Goal: Register for event/course

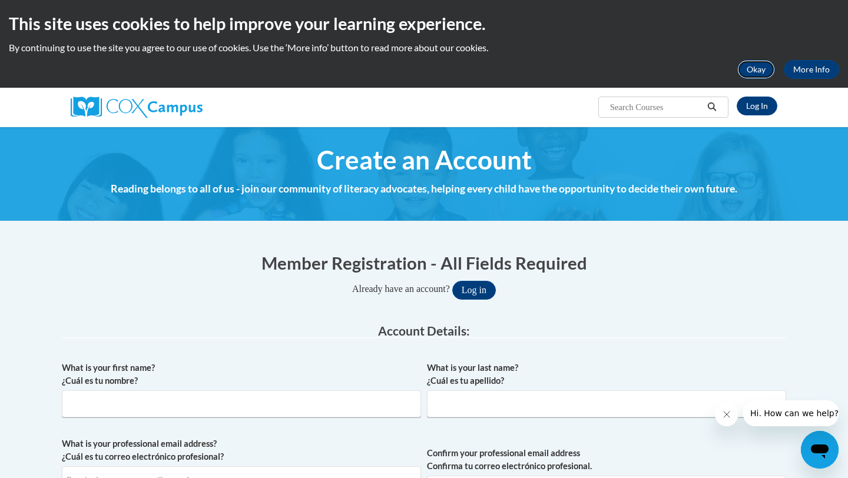
click at [748, 72] on button "Okay" at bounding box center [756, 69] width 38 height 19
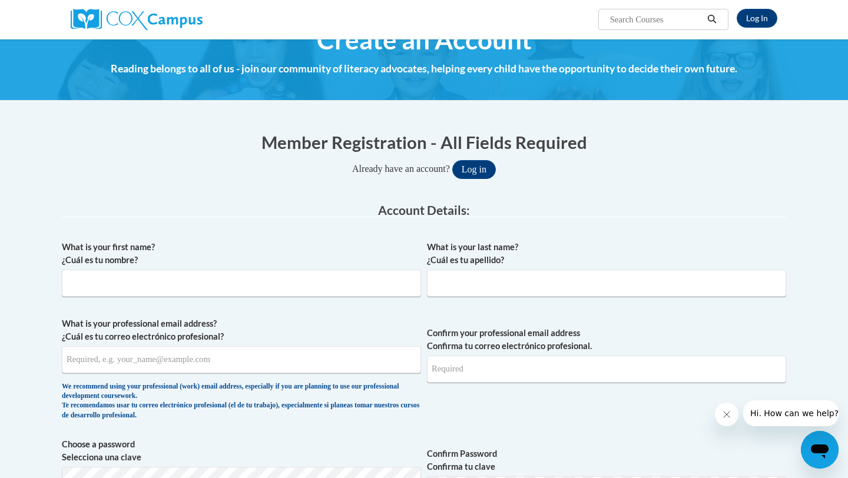
scroll to position [39, 0]
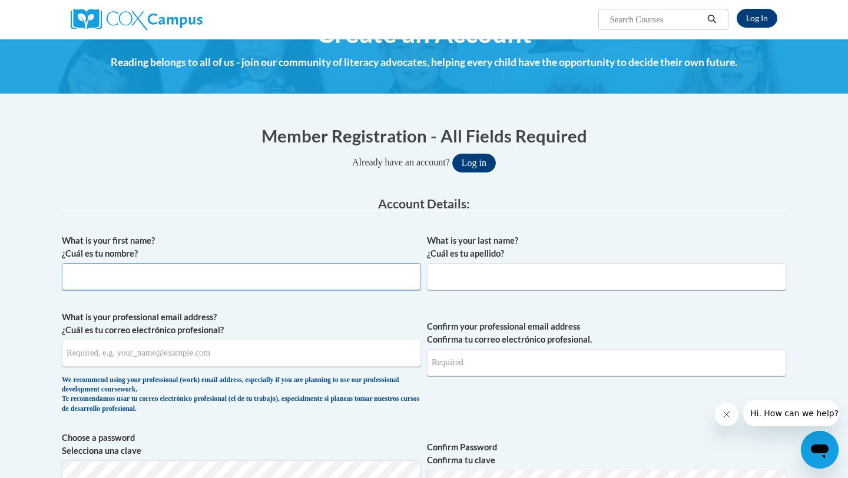
click at [211, 284] on input "What is your first name? ¿Cuál es tu nombre?" at bounding box center [241, 276] width 359 height 27
type input "[PERSON_NAME]"
type input "Cruz"
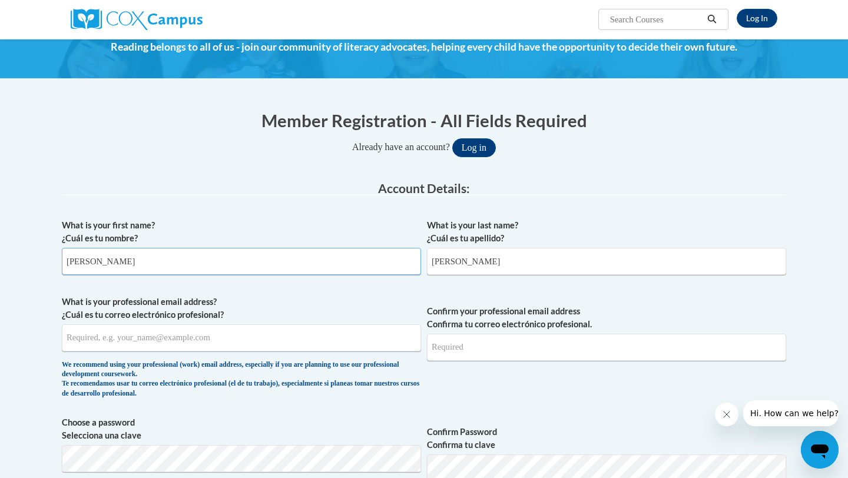
scroll to position [61, 0]
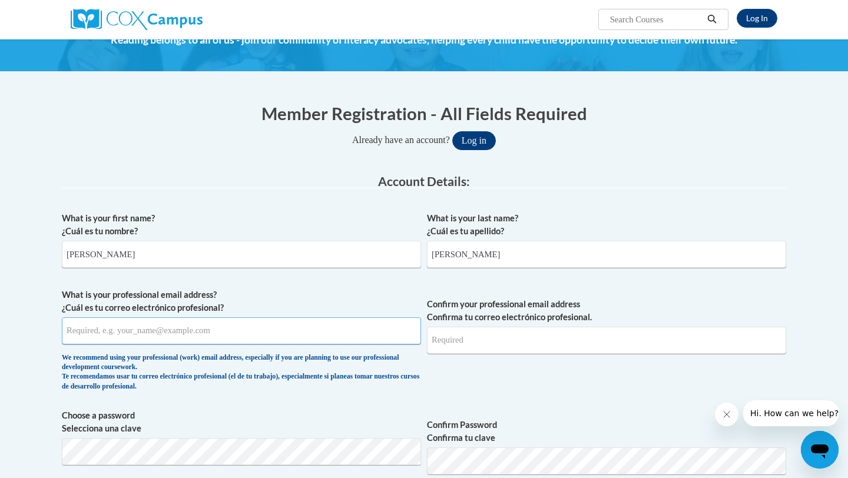
click at [191, 332] on input "What is your professional email address? ¿Cuál es tu correo electrónico profesi…" at bounding box center [241, 330] width 359 height 27
type input "saamador386@my.pittcc.edu"
click at [505, 345] on input "Confirm your professional email address Confirma tu correo electrónico profesio…" at bounding box center [606, 340] width 359 height 27
click at [564, 383] on span "Confirm your professional email address Confirma tu correo electrónico profesio…" at bounding box center [606, 342] width 359 height 109
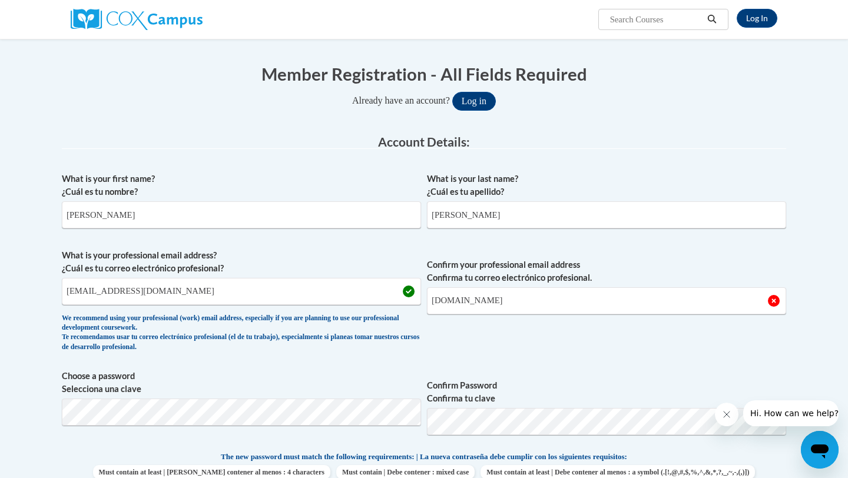
scroll to position [122, 0]
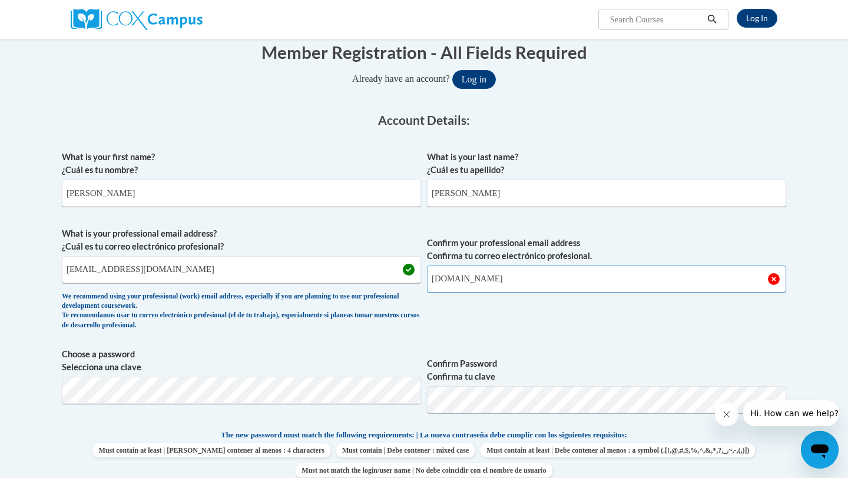
click at [489, 280] on input "saamador3862my.pittcc.edu" at bounding box center [606, 278] width 359 height 27
click at [501, 336] on span "Confirm your professional email address Confirma tu correo electrónico profesio…" at bounding box center [606, 281] width 359 height 109
click at [486, 278] on input "saamador3862@my.pittcc.edu" at bounding box center [606, 278] width 359 height 27
type input "saamador386@my.pittcc.edu"
click at [503, 319] on span "Confirm your professional email address Confirma tu correo electrónico profesio…" at bounding box center [606, 281] width 359 height 109
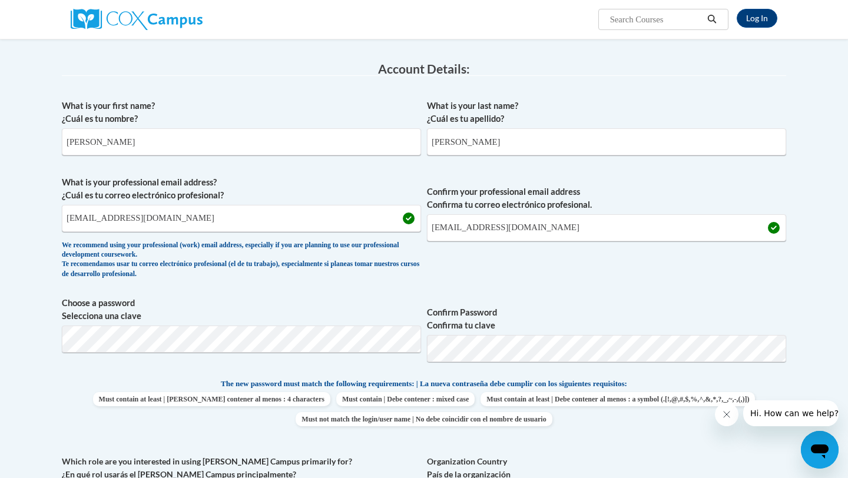
scroll to position [194, 0]
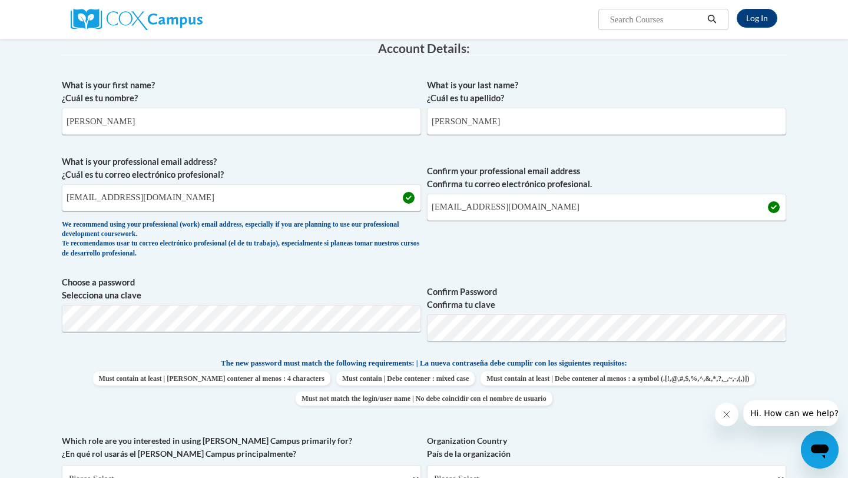
click at [178, 333] on span "Choose a password Selecciona una clave" at bounding box center [241, 313] width 359 height 75
click at [726, 282] on span "Confirm Password Confirma tu clave" at bounding box center [606, 313] width 359 height 75
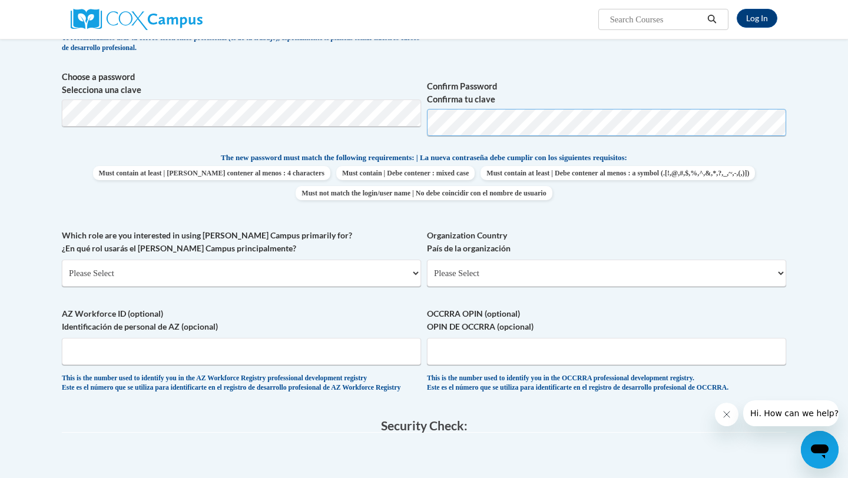
scroll to position [401, 0]
click at [310, 268] on select "Please Select College/University | Colegio/Universidad Community/Nonprofit Part…" at bounding box center [241, 271] width 359 height 27
select select "5a18ea06-2b54-4451-96f2-d152daf9eac5"
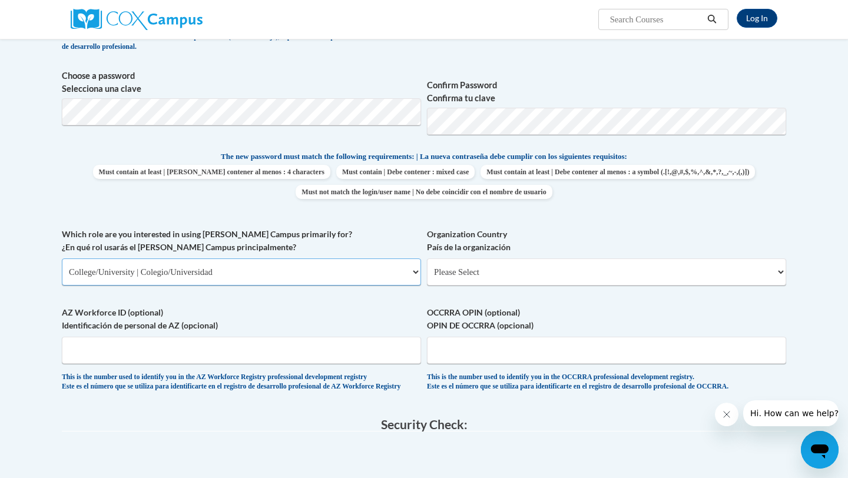
click at [62, 258] on select "Please Select College/University | Colegio/Universidad Community/Nonprofit Part…" at bounding box center [241, 271] width 359 height 27
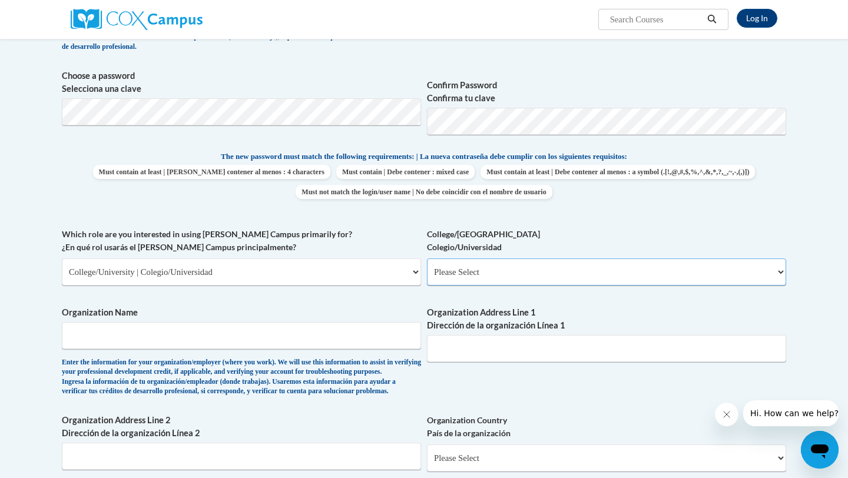
click at [450, 280] on select "Please Select College/University Staff | Empleado universitario College/Univers…" at bounding box center [606, 271] width 359 height 27
select select "99b32b07-cffc-426c-8bf6-0cd77760d84b"
click at [427, 258] on select "Please Select College/University Staff | Empleado universitario College/Univers…" at bounding box center [606, 271] width 359 height 27
click at [319, 334] on input "Organization Name" at bounding box center [241, 335] width 359 height 27
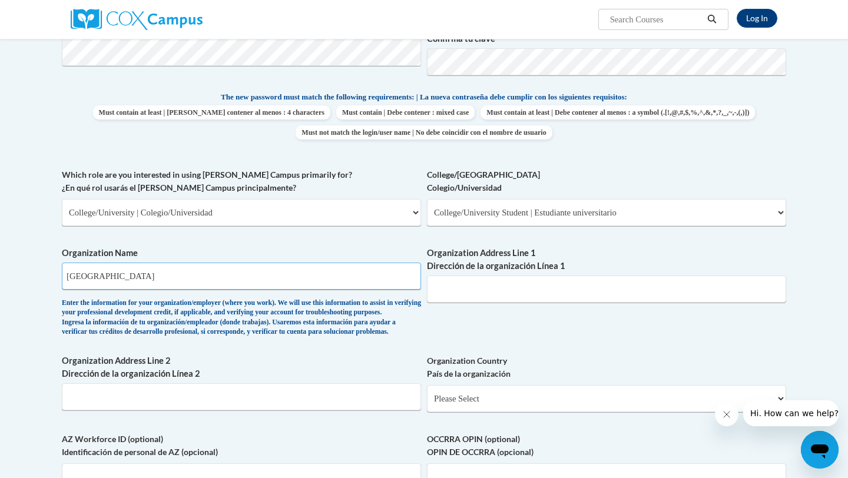
scroll to position [471, 0]
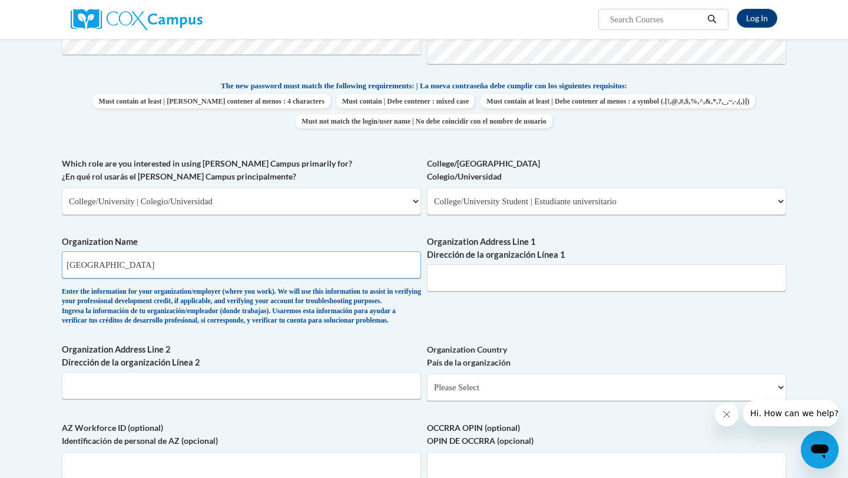
type input "Pitt community College"
click at [470, 277] on input "Organization Address Line 1 Dirección de la organización Línea 1" at bounding box center [606, 277] width 359 height 27
click at [450, 321] on div "What is your first name? ¿Cuál es tu nombre? Shelsey What is your last name? ¿C…" at bounding box center [424, 157] width 724 height 723
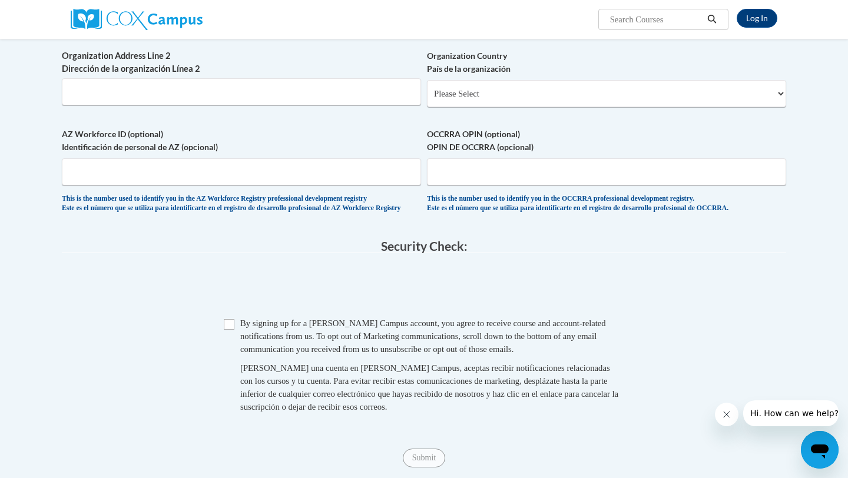
scroll to position [832, 0]
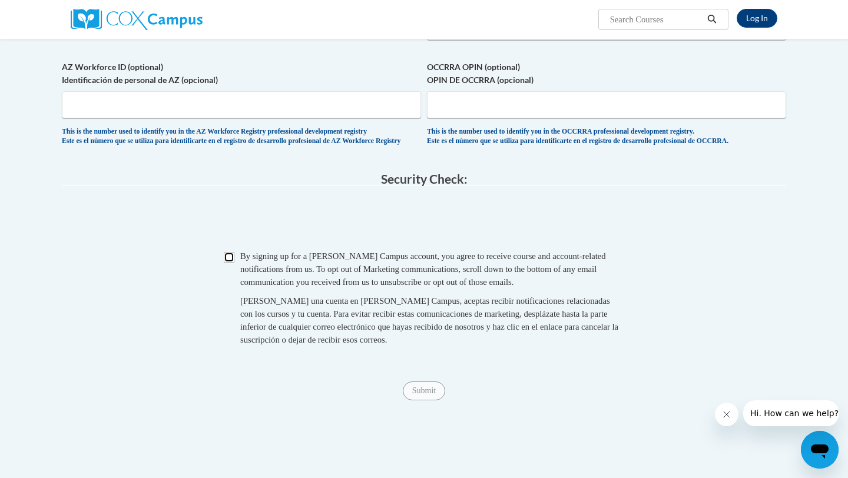
click at [227, 263] on input "Checkbox" at bounding box center [229, 257] width 11 height 11
checkbox input "true"
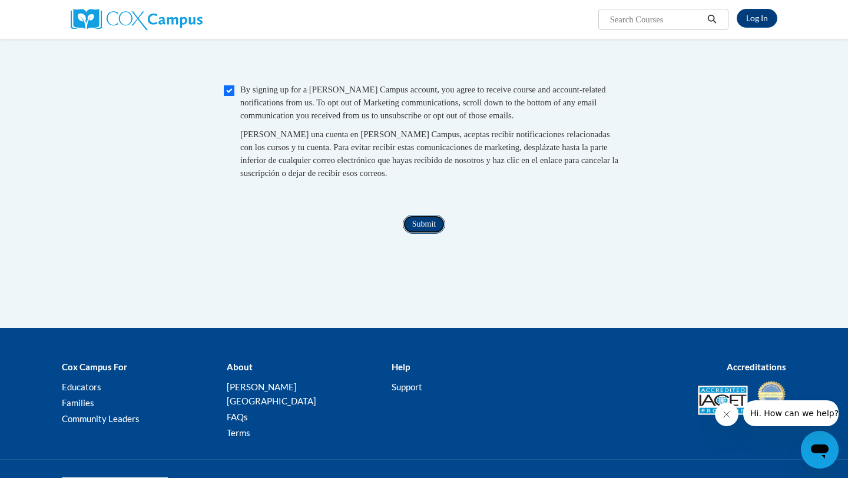
click at [428, 234] on input "Submit" at bounding box center [424, 224] width 42 height 19
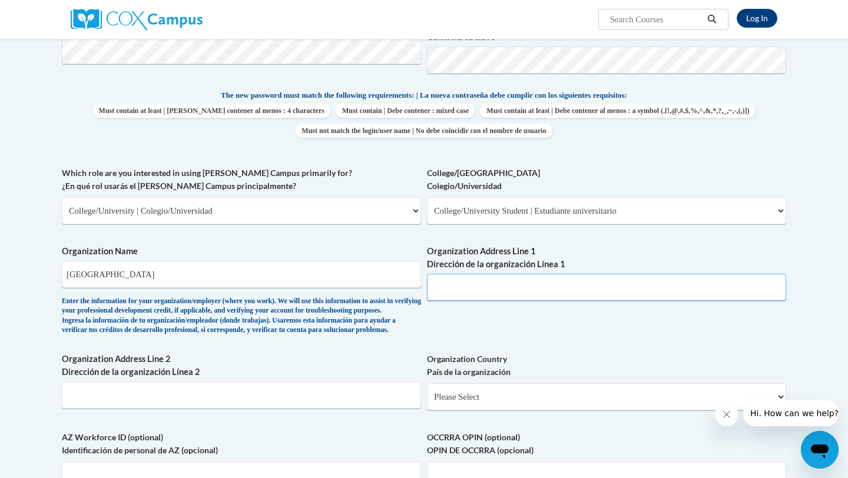
scroll to position [443, 0]
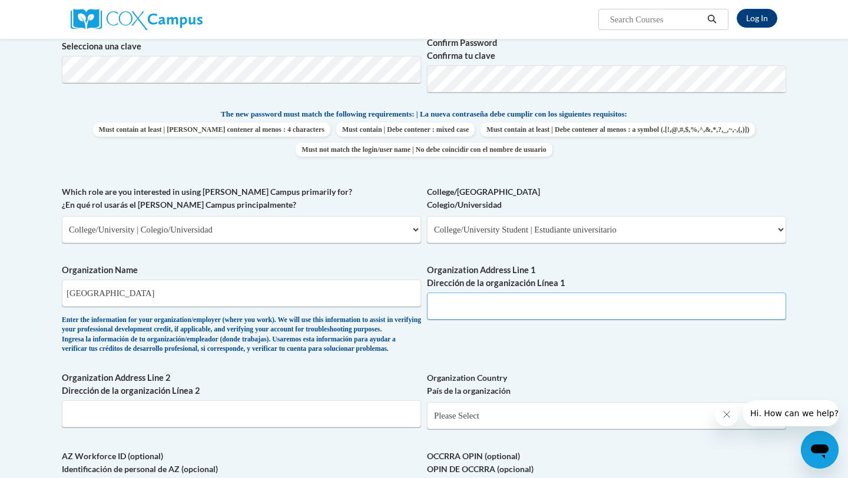
paste input "Pitt Community College, 1986 Pitt Tech Rd, Winterville, NC 28590"
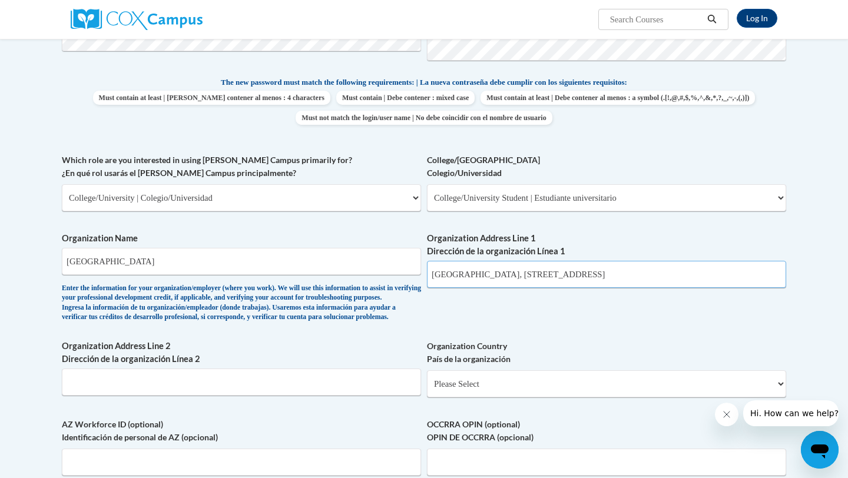
scroll to position [486, 0]
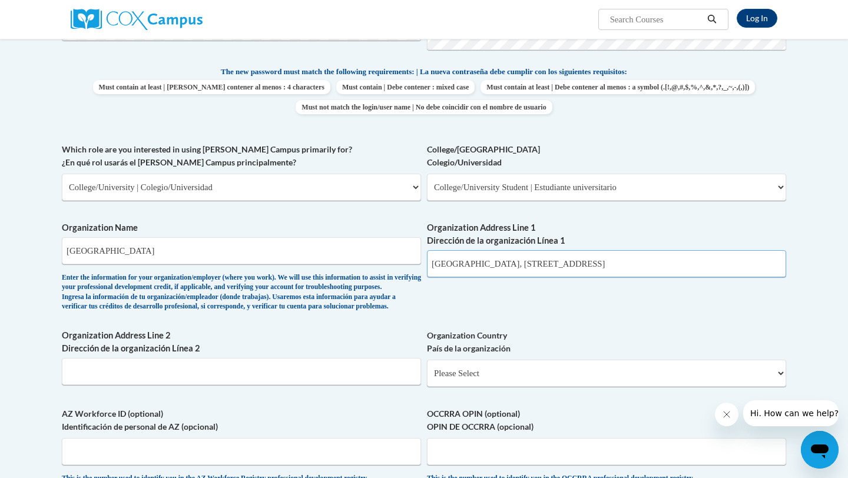
type input "Pitt Community College, 1986 Pitt Tech Rd, Winterville, NC 28590"
click at [609, 318] on div "What is your first name? ¿Cuál es tu nombre? Shelsey What is your last name? ¿C…" at bounding box center [424, 143] width 724 height 723
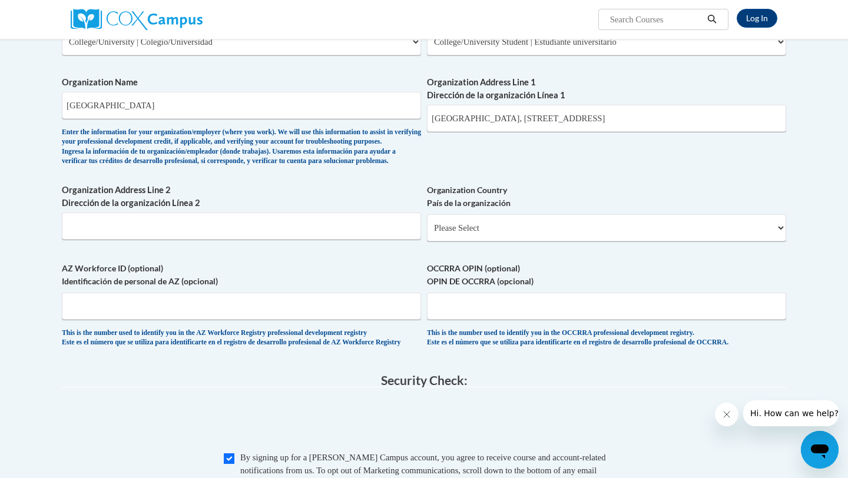
scroll to position [633, 0]
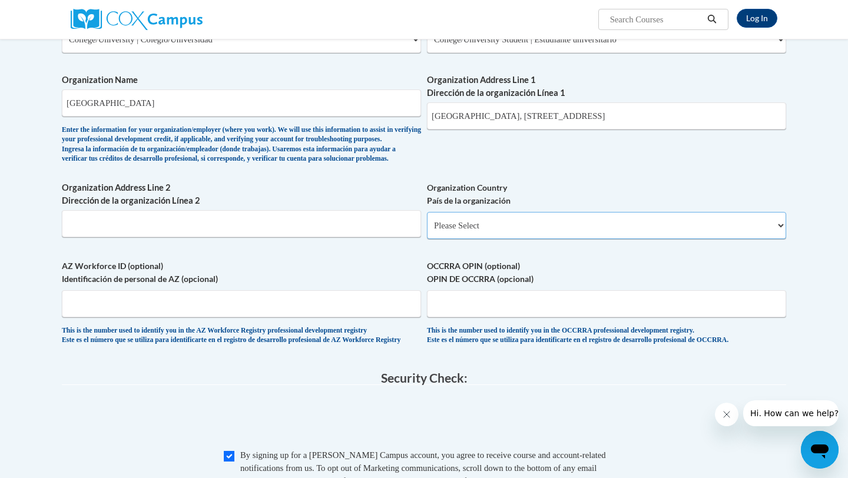
click at [482, 239] on select "Please Select United States | Estados Unidos Outside of the United States | Fue…" at bounding box center [606, 225] width 359 height 27
select select "ad49bcad-a171-4b2e-b99c-48b446064914"
click at [427, 231] on select "Please Select United States | Estados Unidos Outside of the United States | Fue…" at bounding box center [606, 225] width 359 height 27
select select
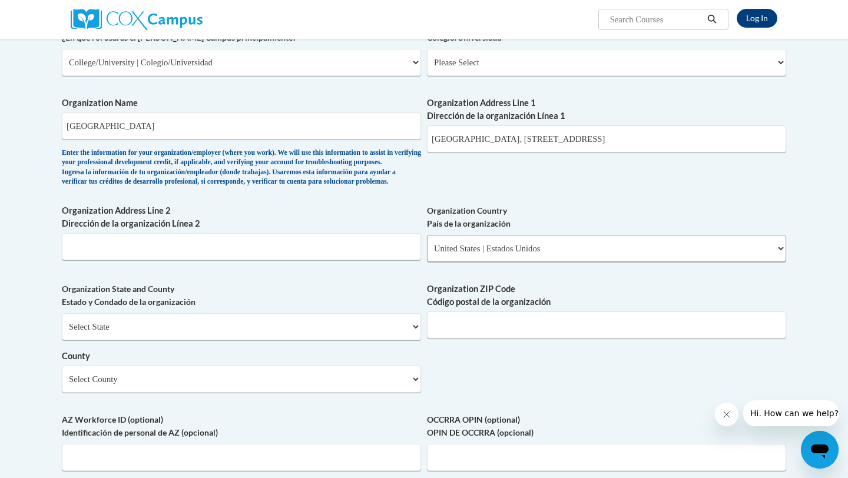
scroll to position [603, 0]
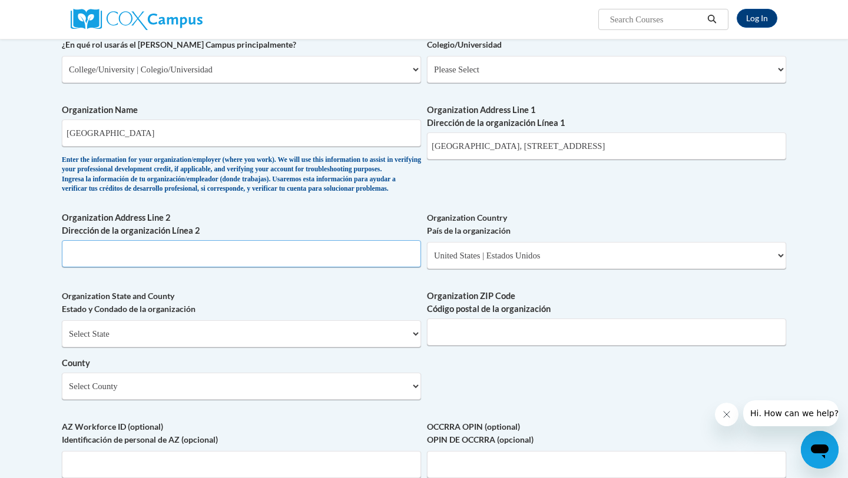
click at [365, 267] on input "Organization Address Line 2 Dirección de la organización Línea 2" at bounding box center [241, 253] width 359 height 27
type input "1986 pitt tech rd"
click at [320, 347] on select "Select State Alabama Alaska Arizona Arkansas California Colorado Connecticut De…" at bounding box center [241, 333] width 359 height 27
select select "North Carolina"
click at [62, 340] on select "Select State Alabama Alaska Arizona Arkansas California Colorado Connecticut De…" at bounding box center [241, 333] width 359 height 27
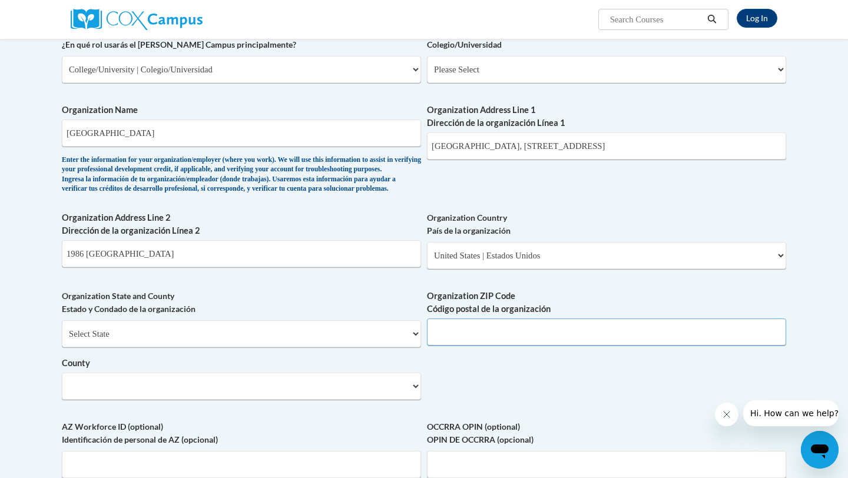
click at [460, 345] on input "Organization ZIP Code Código postal de la organización" at bounding box center [606, 331] width 359 height 27
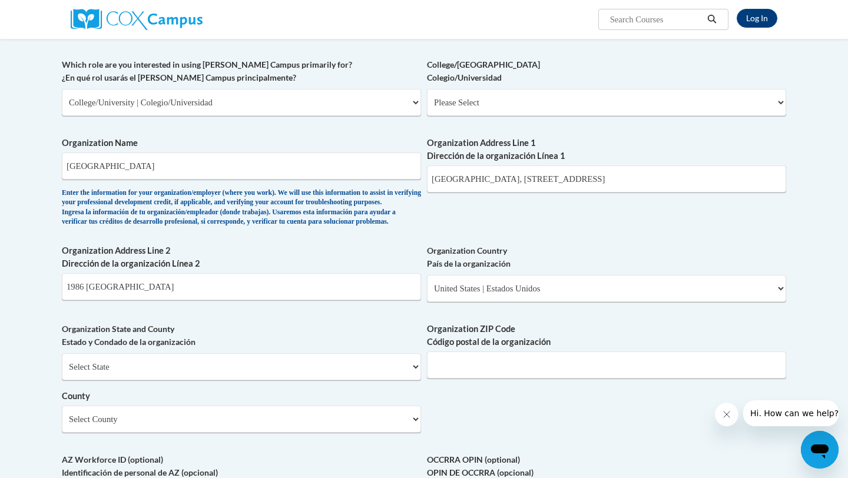
scroll to position [557, 0]
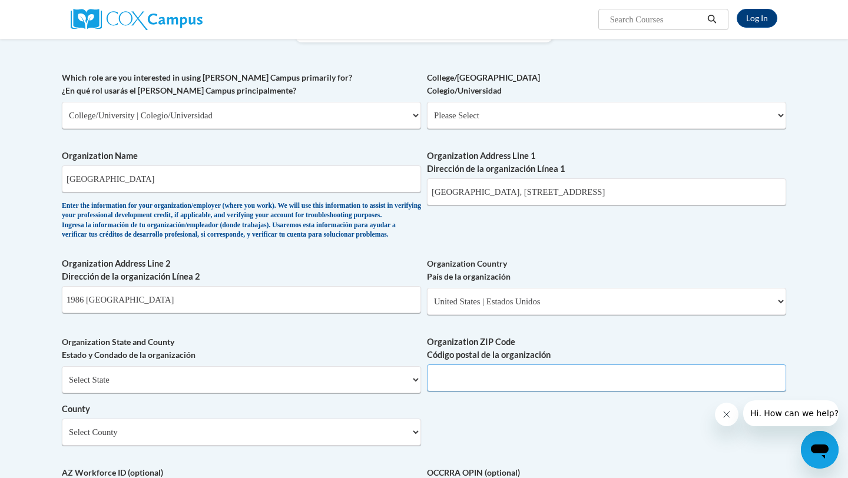
click at [457, 391] on input "Organization ZIP Code Código postal de la organización" at bounding box center [606, 377] width 359 height 27
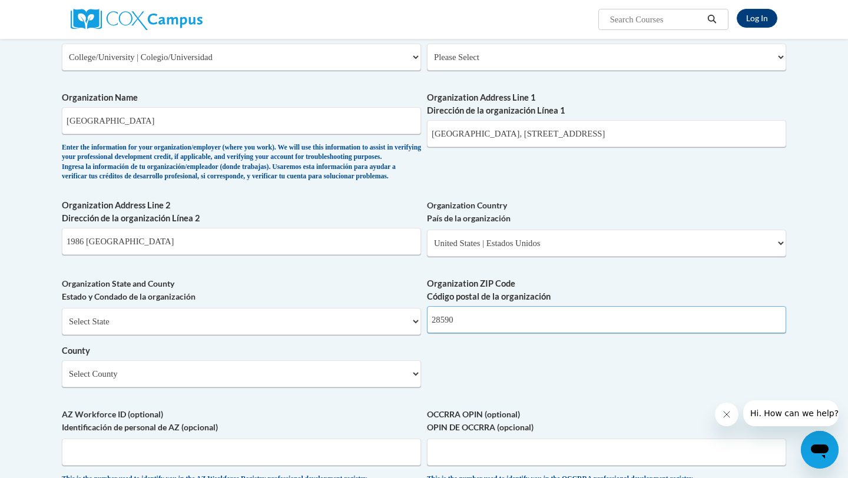
scroll to position [657, 0]
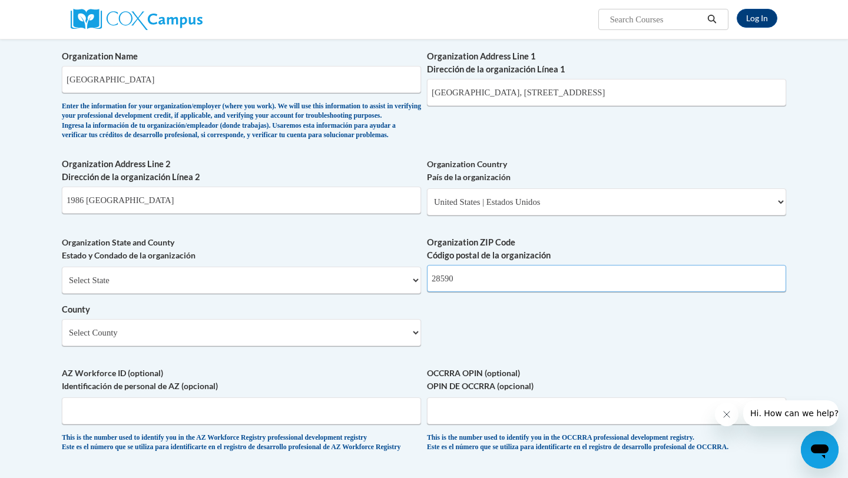
type input "28590"
click at [338, 344] on select "Select County Alamance Alexander Alleghany Anson Ashe Avery Beaufort Bertie Bla…" at bounding box center [241, 332] width 359 height 27
select select "Pitt"
click at [62, 338] on select "Select County Alamance Alexander Alleghany Anson Ashe Avery Beaufort Bertie Bla…" at bounding box center [241, 332] width 359 height 27
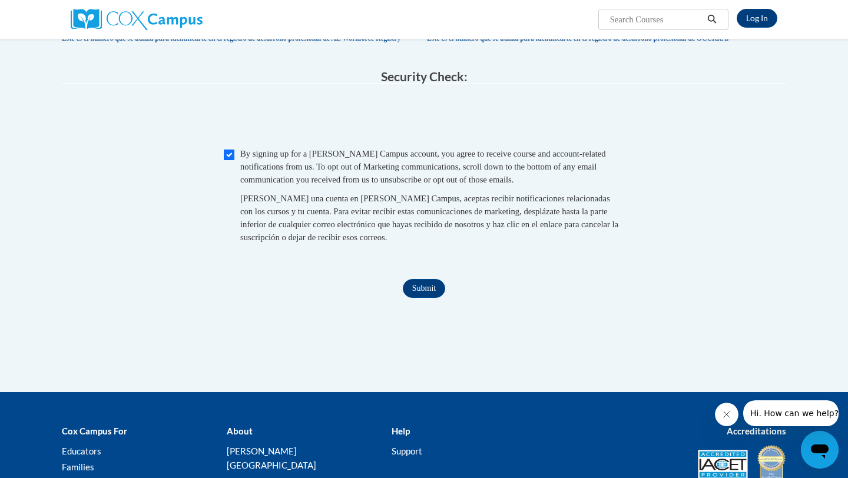
scroll to position [1068, 0]
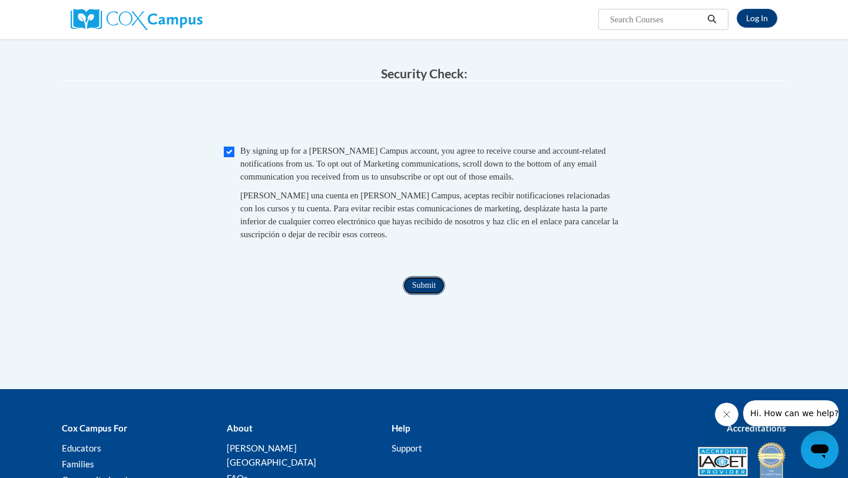
click at [409, 295] on input "Submit" at bounding box center [424, 285] width 42 height 19
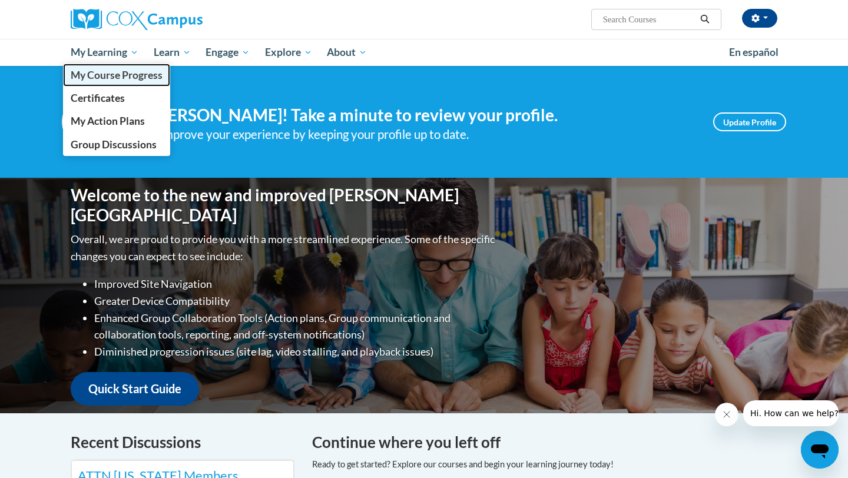
click at [117, 71] on span "My Course Progress" at bounding box center [117, 75] width 92 height 12
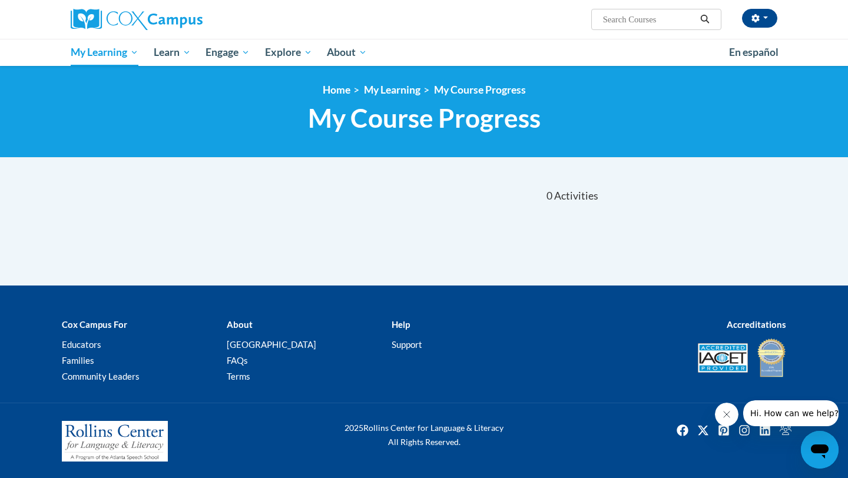
click at [624, 24] on input "Search..." at bounding box center [649, 19] width 94 height 14
type input "early literacy"
click at [702, 19] on icon "Search" at bounding box center [704, 19] width 11 height 9
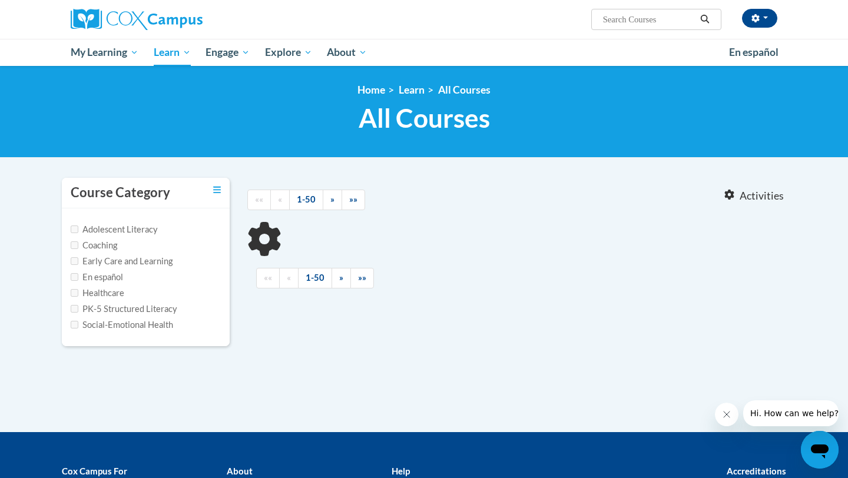
type input "early literacy"
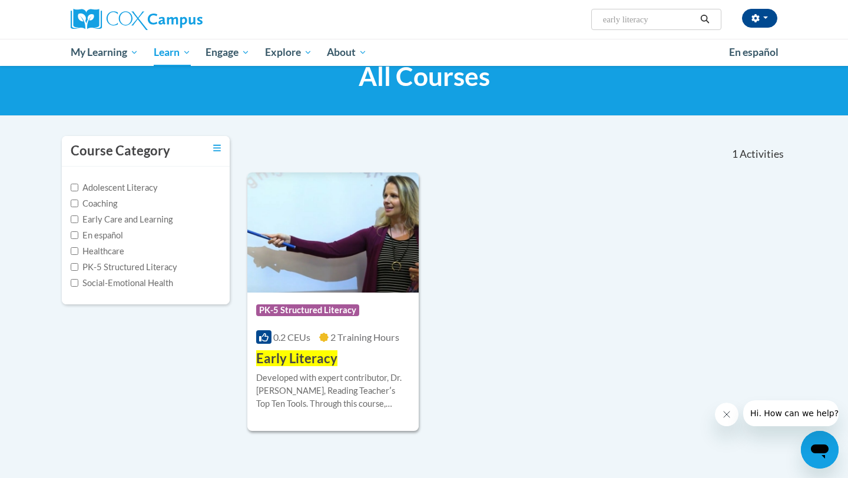
scroll to position [139, 0]
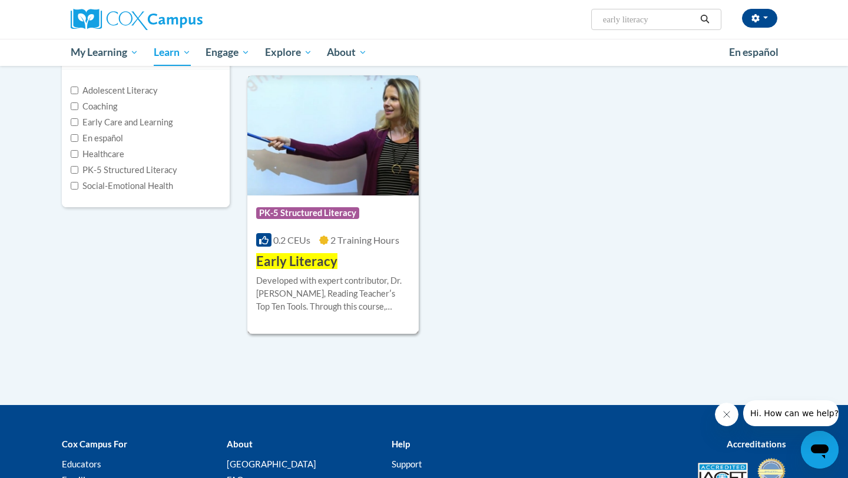
click at [364, 164] on img at bounding box center [332, 135] width 171 height 120
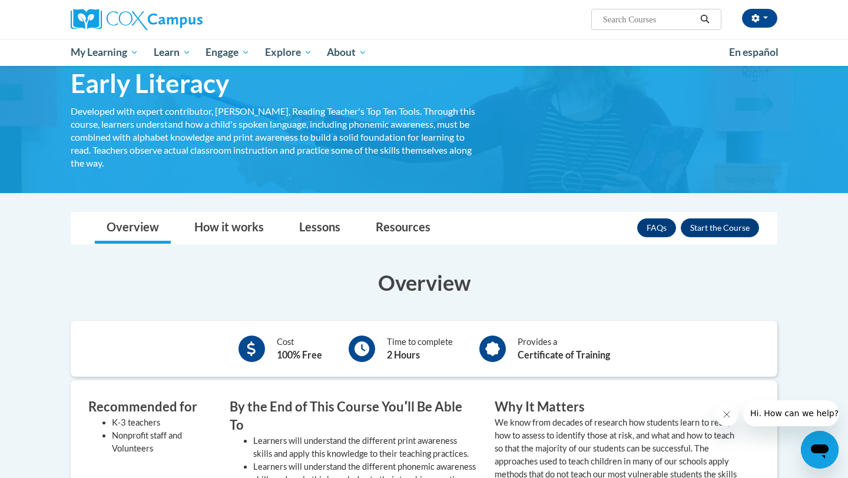
scroll to position [52, 0]
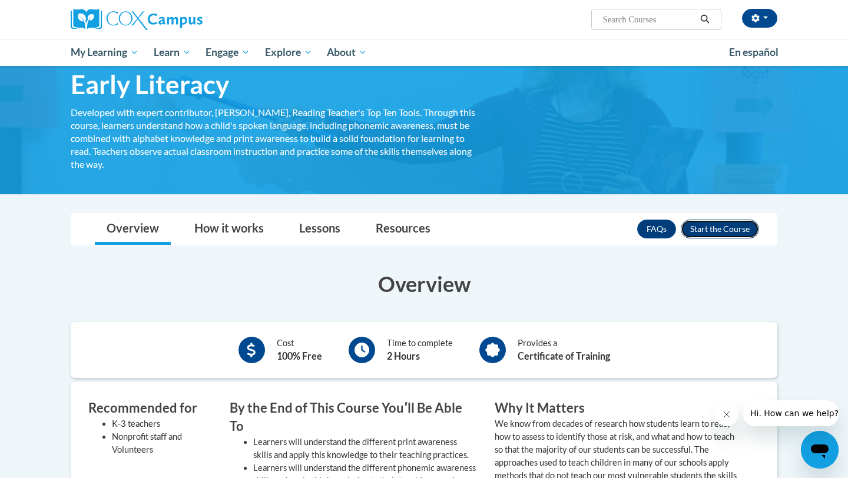
click at [706, 235] on button "Enroll" at bounding box center [719, 229] width 78 height 19
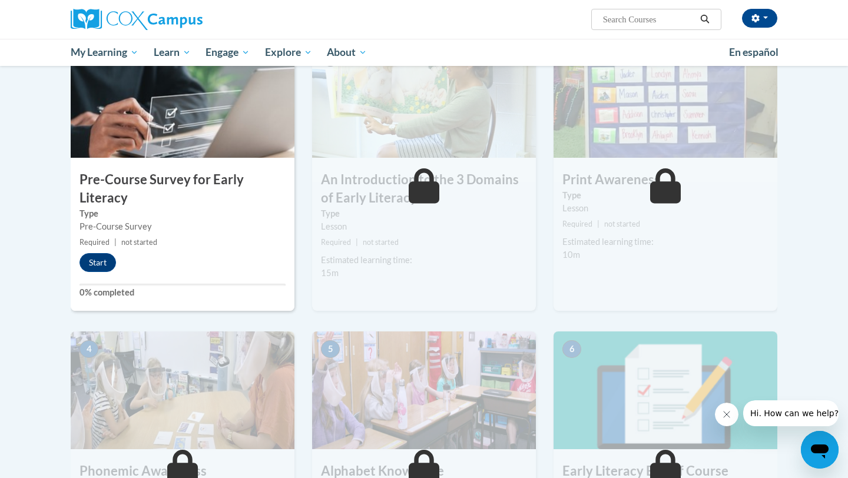
scroll to position [278, 0]
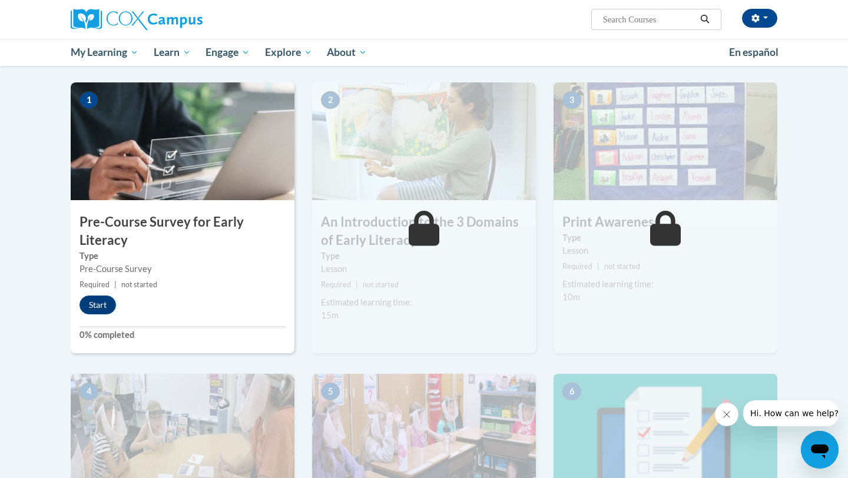
click at [170, 275] on div "1 Pre-Course Survey for Early Literacy Type Pre-Course Survey Required | not st…" at bounding box center [183, 217] width 224 height 271
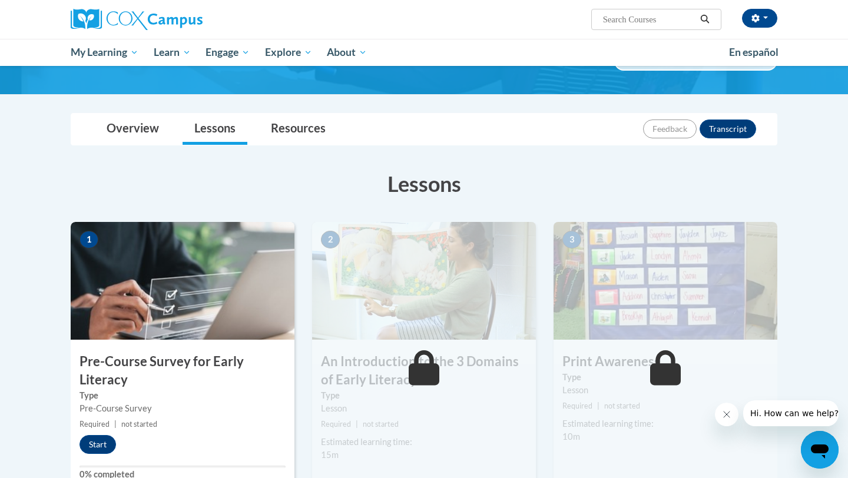
scroll to position [0, 0]
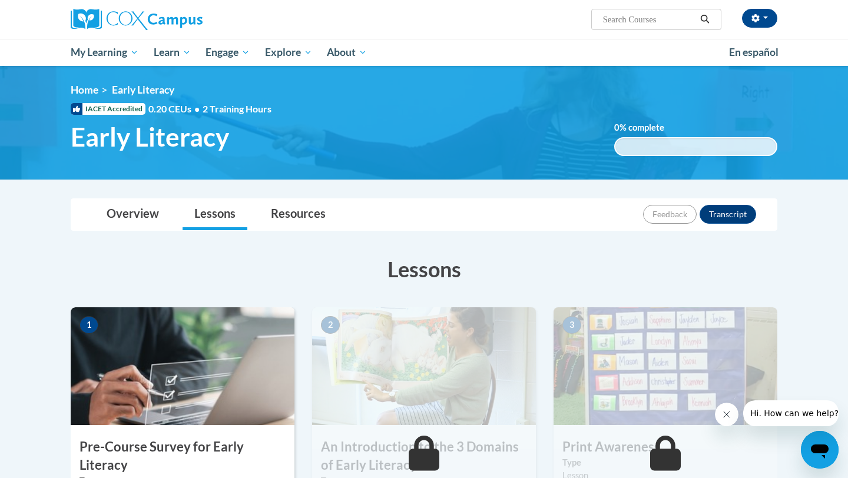
click at [634, 21] on input "Search..." at bounding box center [649, 19] width 94 height 14
paste input "Systematic and Explicit Phonics Instruction"
type input "Systematic and Explicit Phonics Instruction"
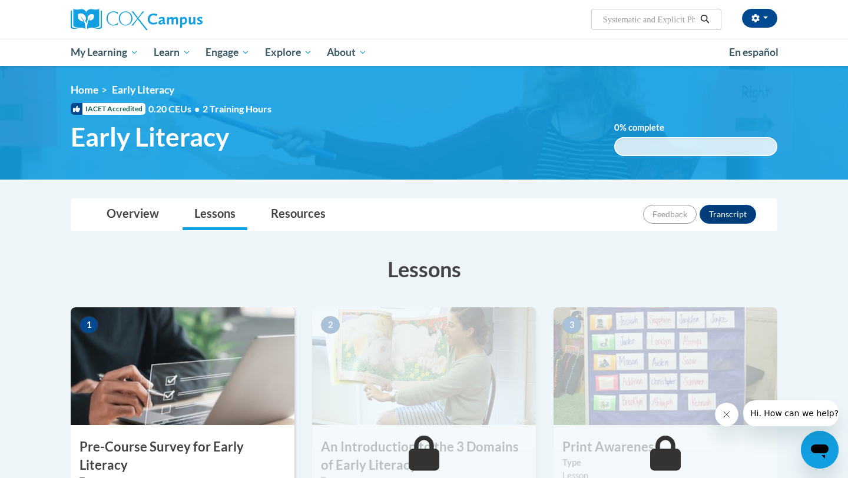
click at [705, 22] on icon "Search" at bounding box center [704, 19] width 11 height 9
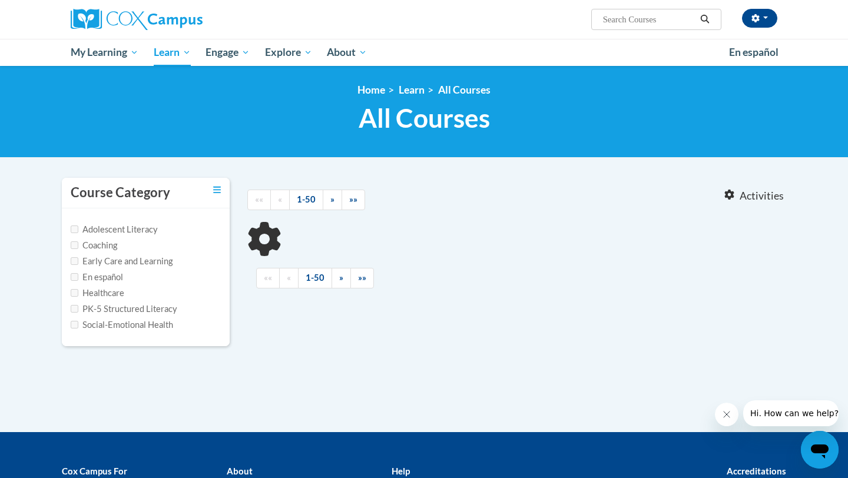
type input "Systematic and Explicit Phonics Instruction"
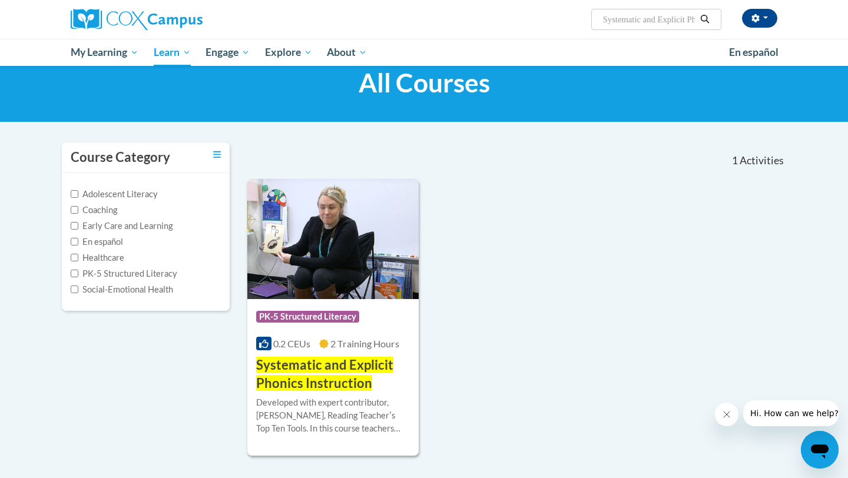
scroll to position [111, 0]
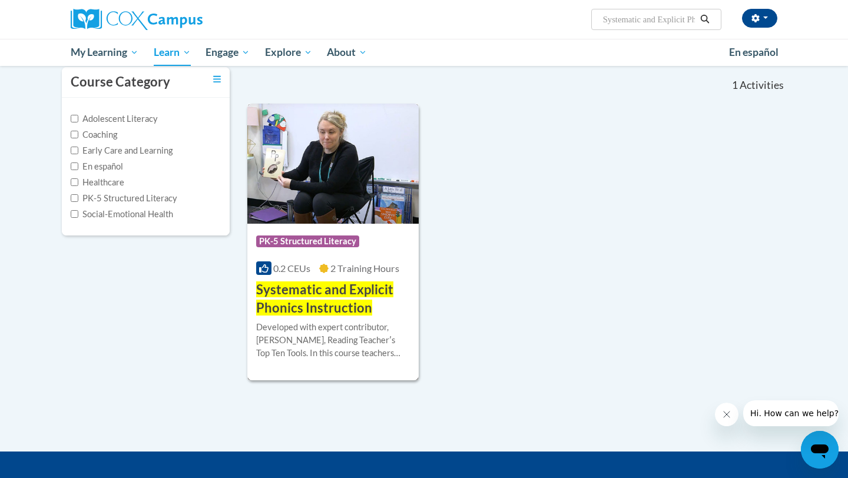
click at [312, 173] on img at bounding box center [332, 164] width 171 height 120
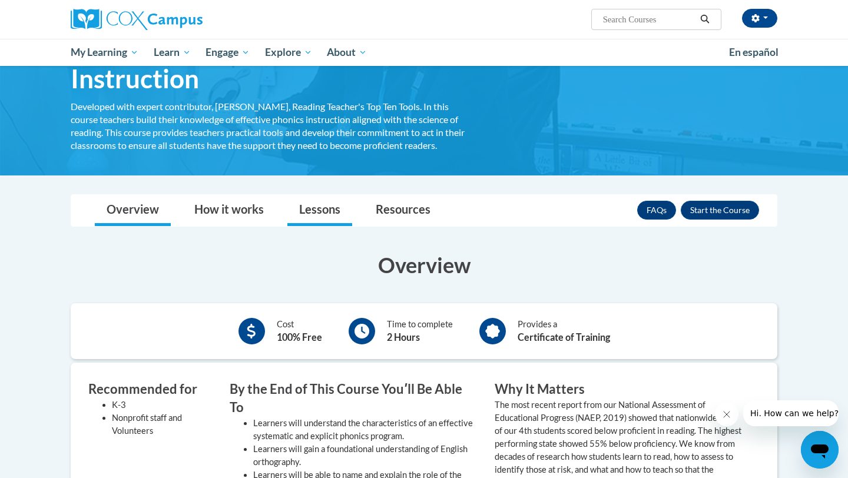
scroll to position [84, 0]
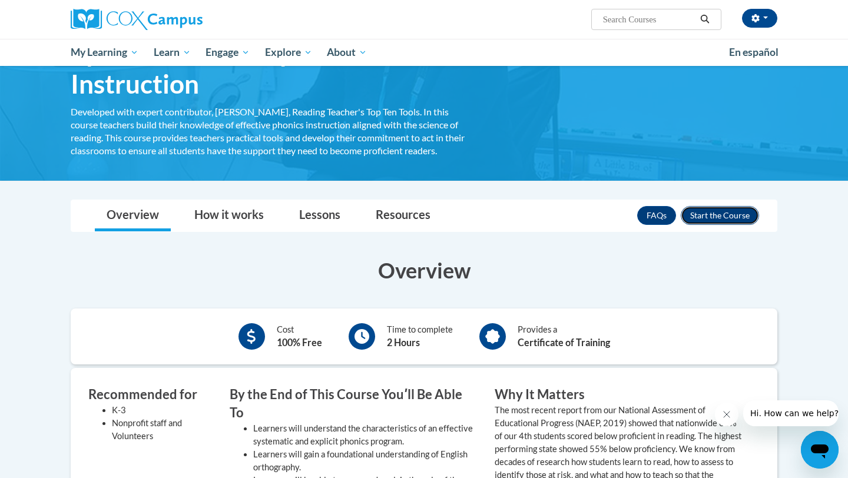
click at [696, 223] on button "Enroll" at bounding box center [719, 215] width 78 height 19
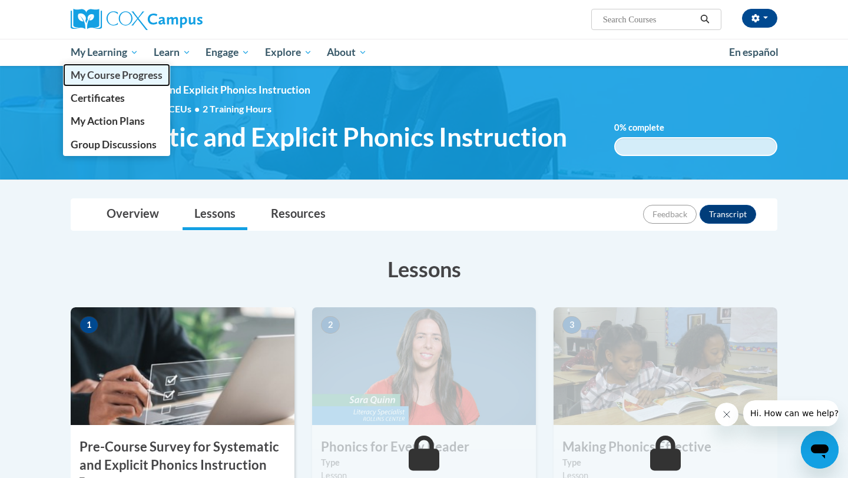
click at [114, 71] on span "My Course Progress" at bounding box center [117, 75] width 92 height 12
